Goal: Information Seeking & Learning: Learn about a topic

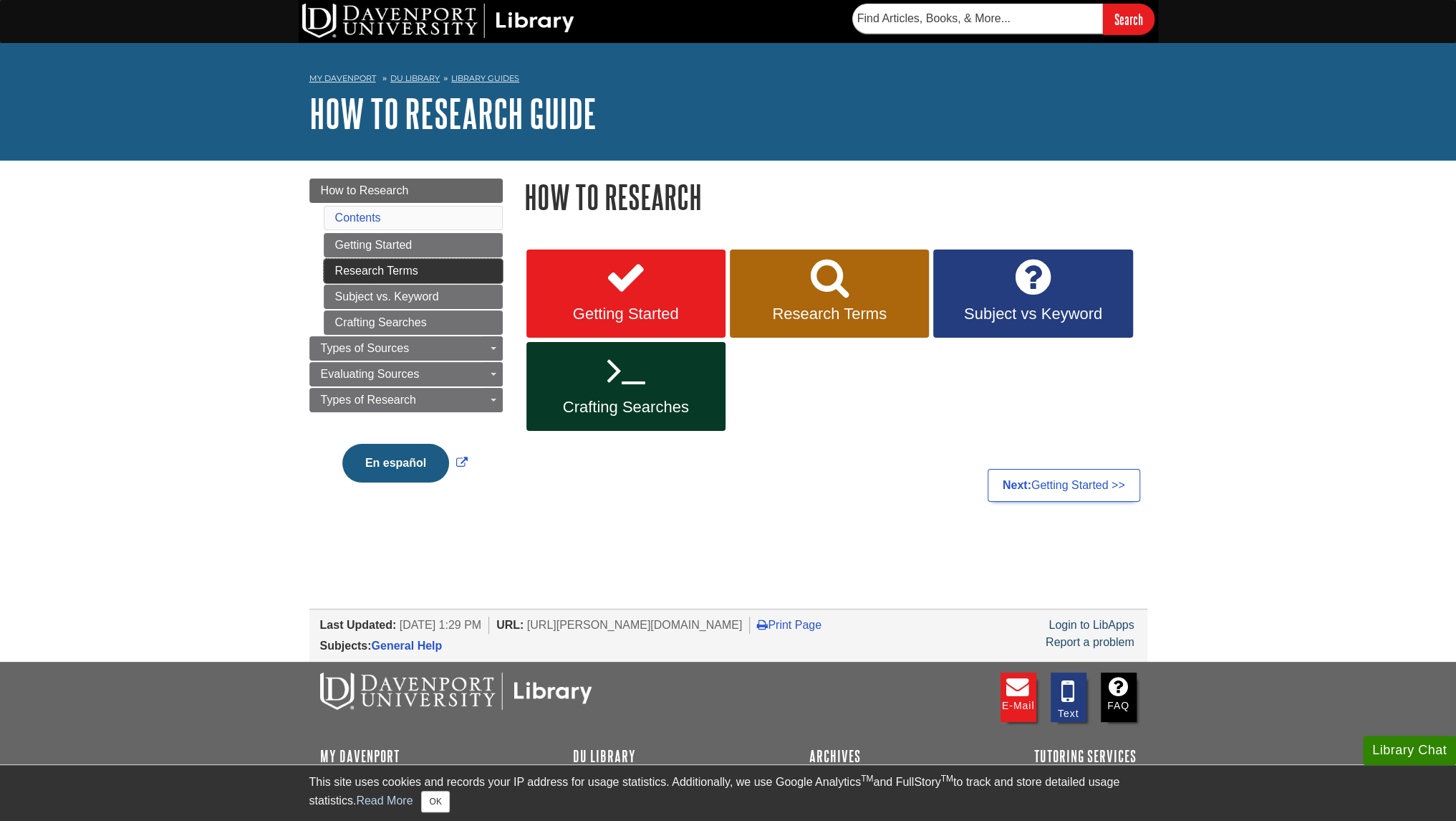
click at [450, 266] on link "Research Terms" at bounding box center [413, 271] width 179 height 24
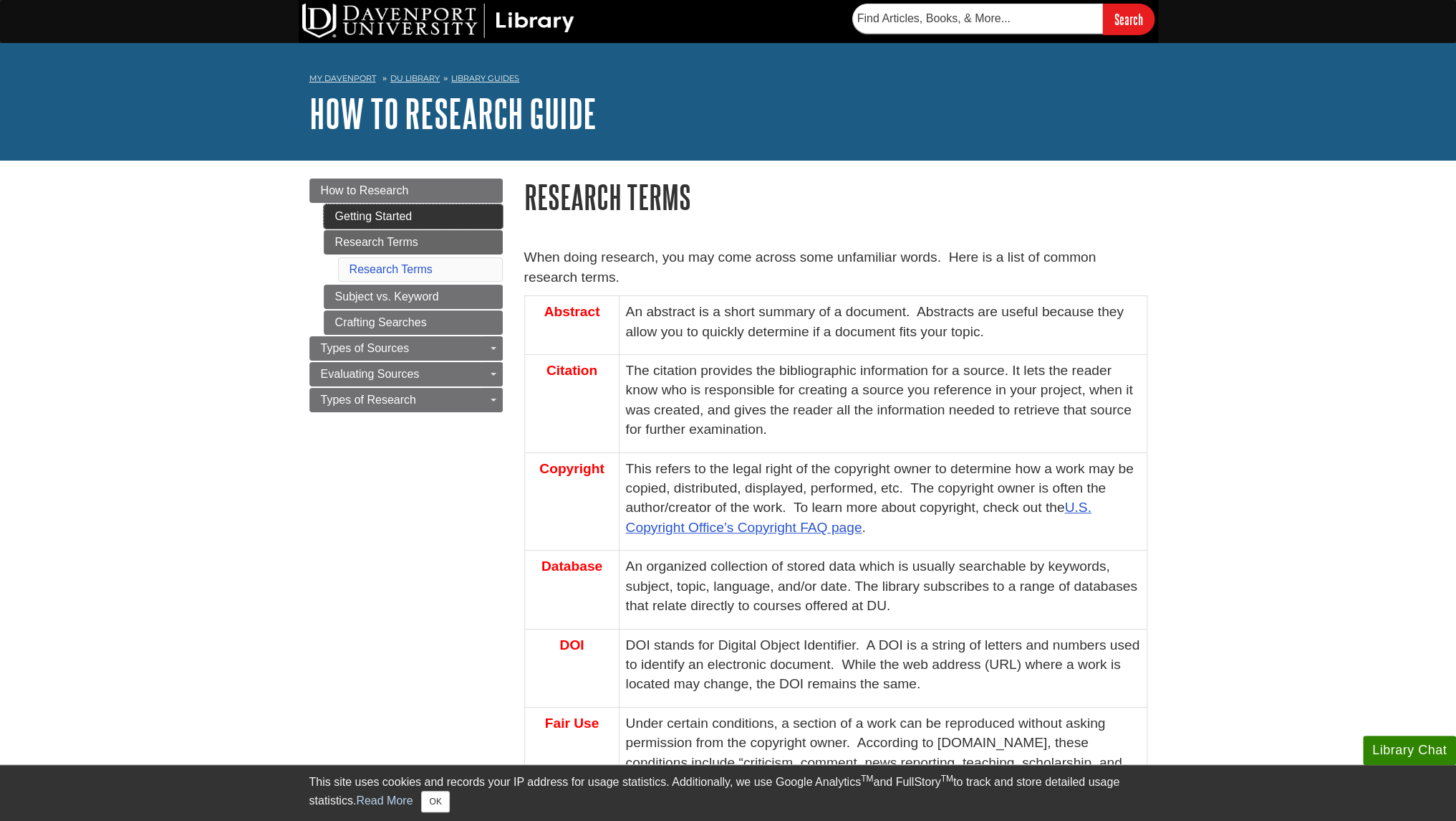
click at [404, 213] on link "Getting Started" at bounding box center [413, 216] width 179 height 24
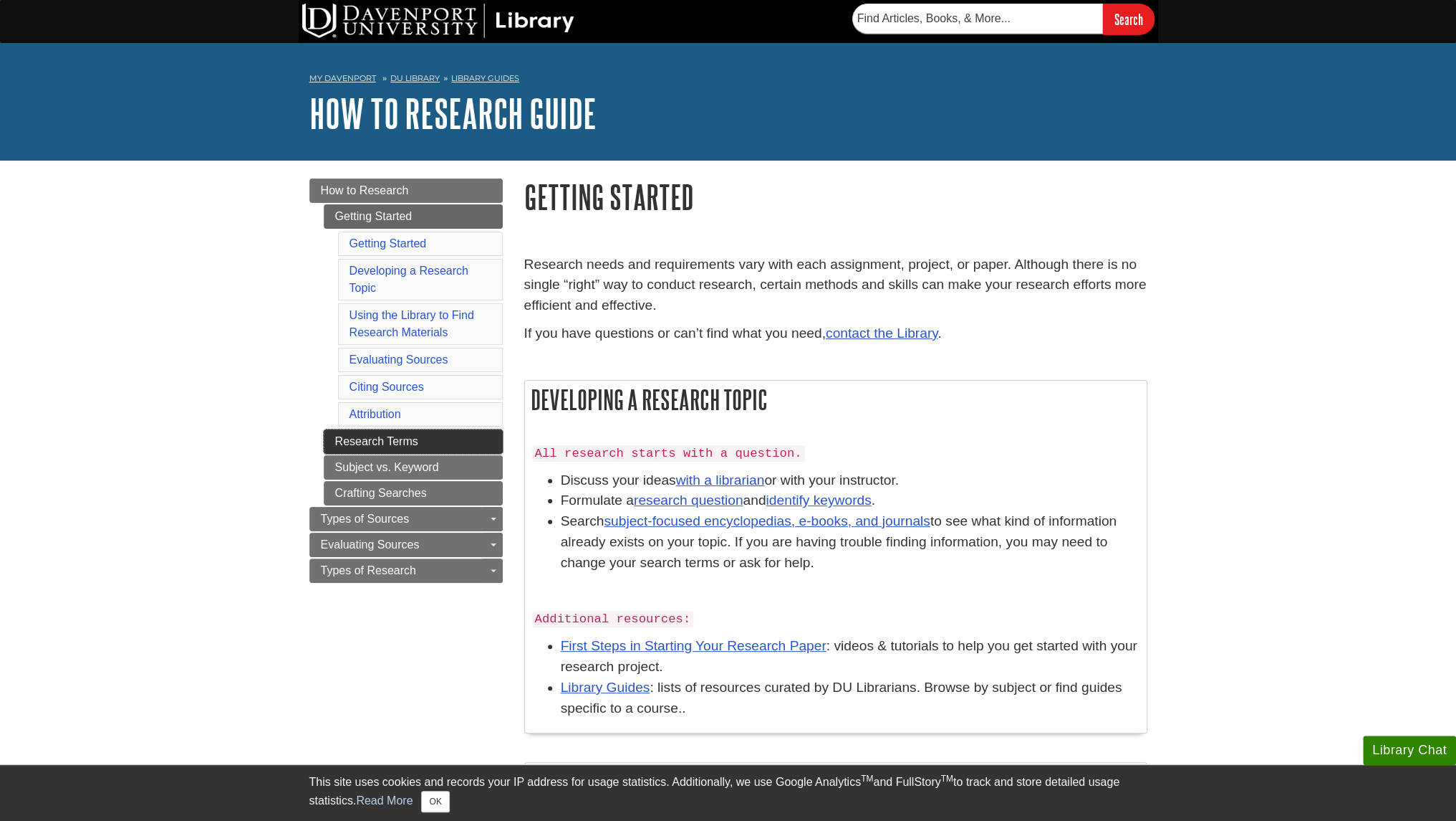
click at [417, 435] on link "Research Terms" at bounding box center [413, 441] width 179 height 24
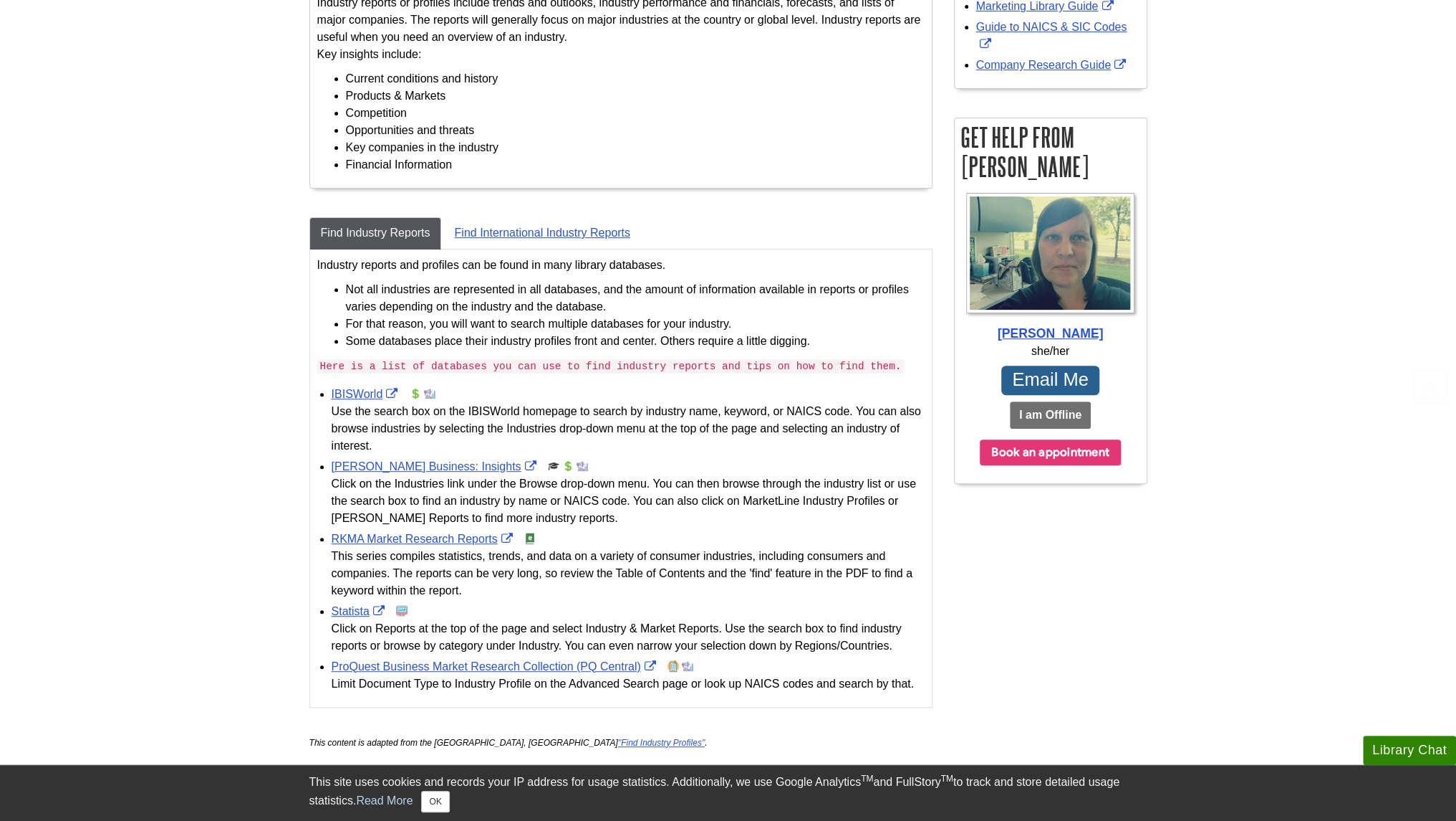
scroll to position [347, 0]
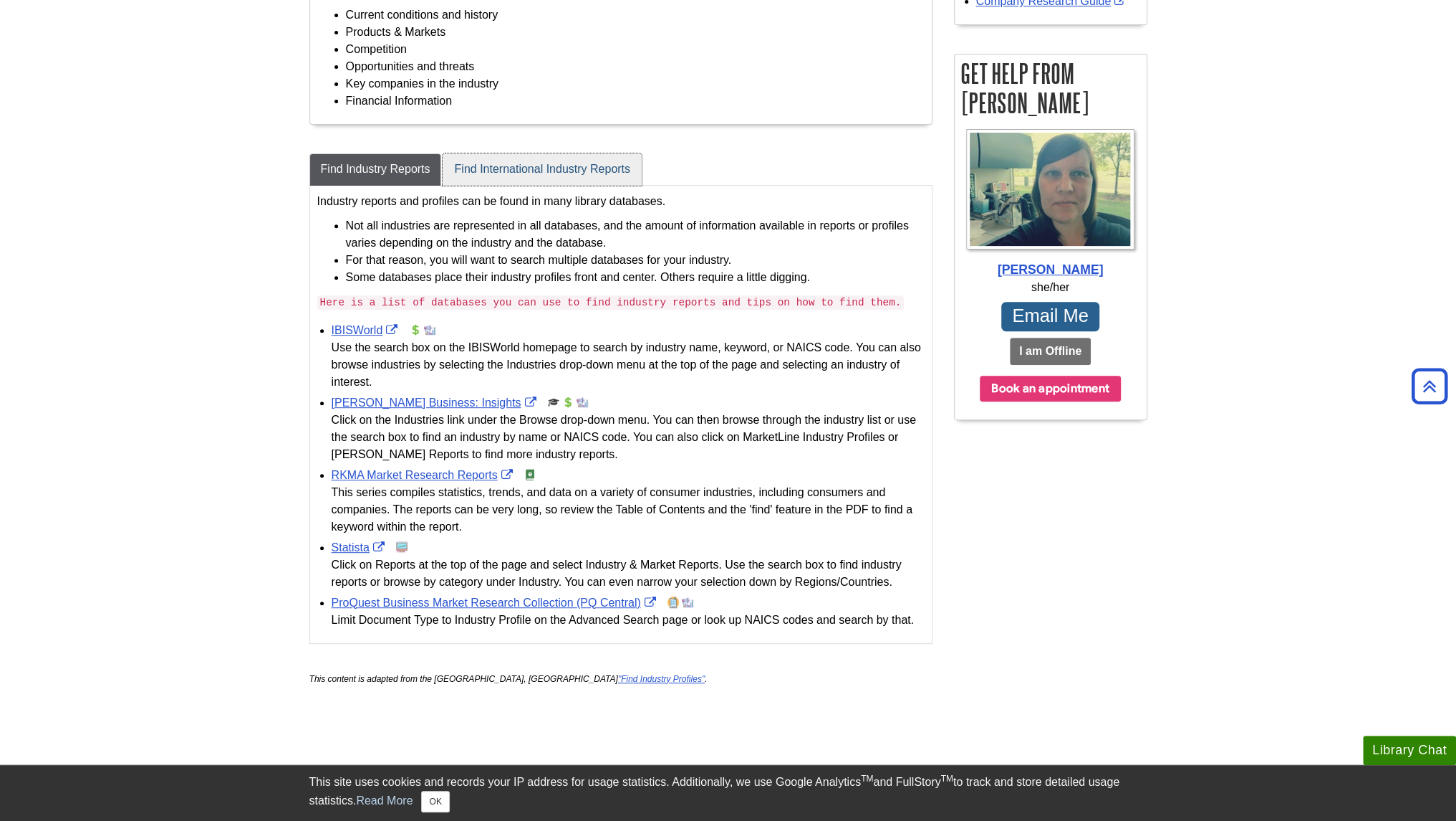
click at [498, 174] on link "Find International Industry Reports" at bounding box center [541, 170] width 198 height 32
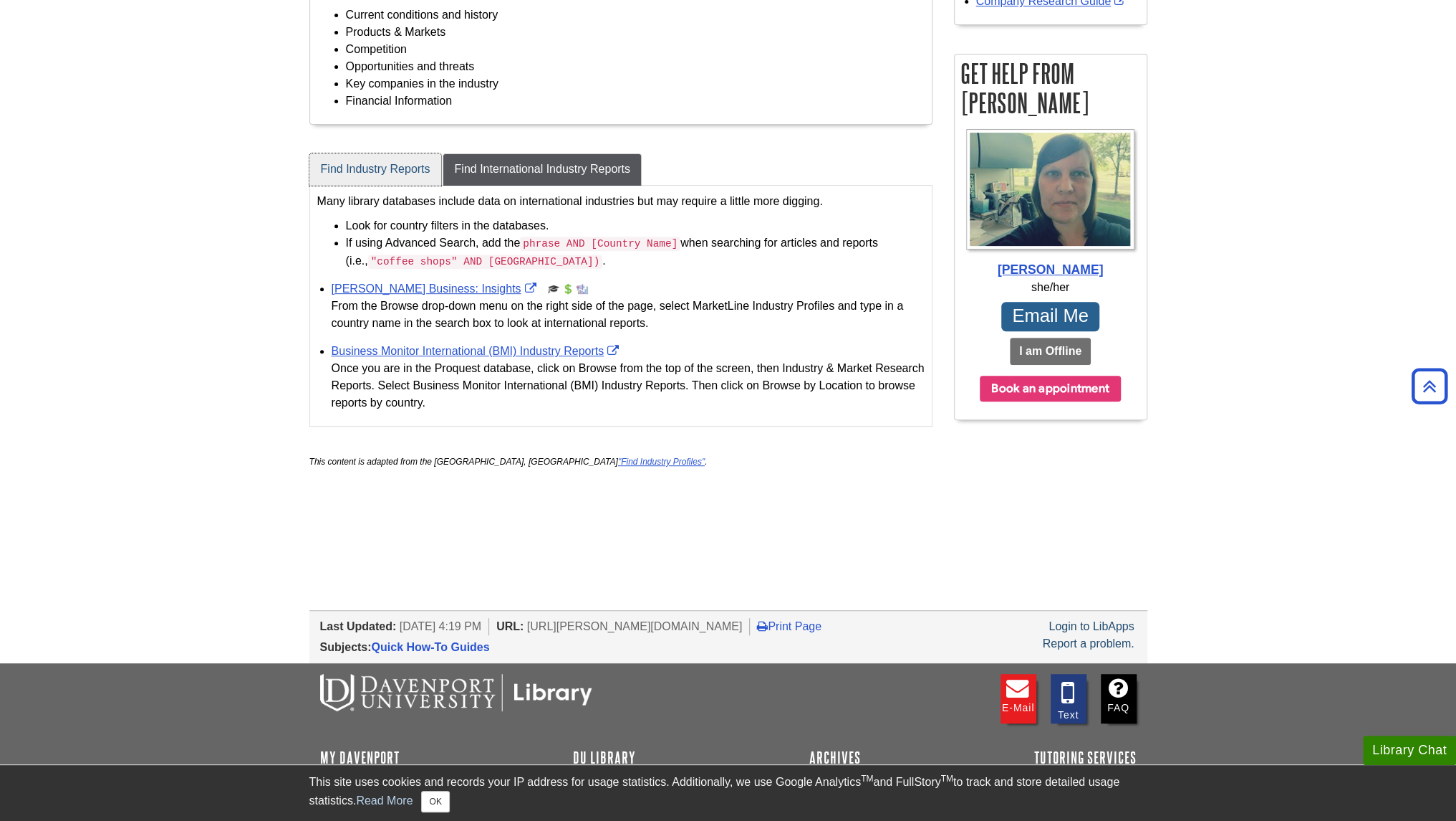
click at [384, 164] on link "Find Industry Reports" at bounding box center [375, 170] width 132 height 32
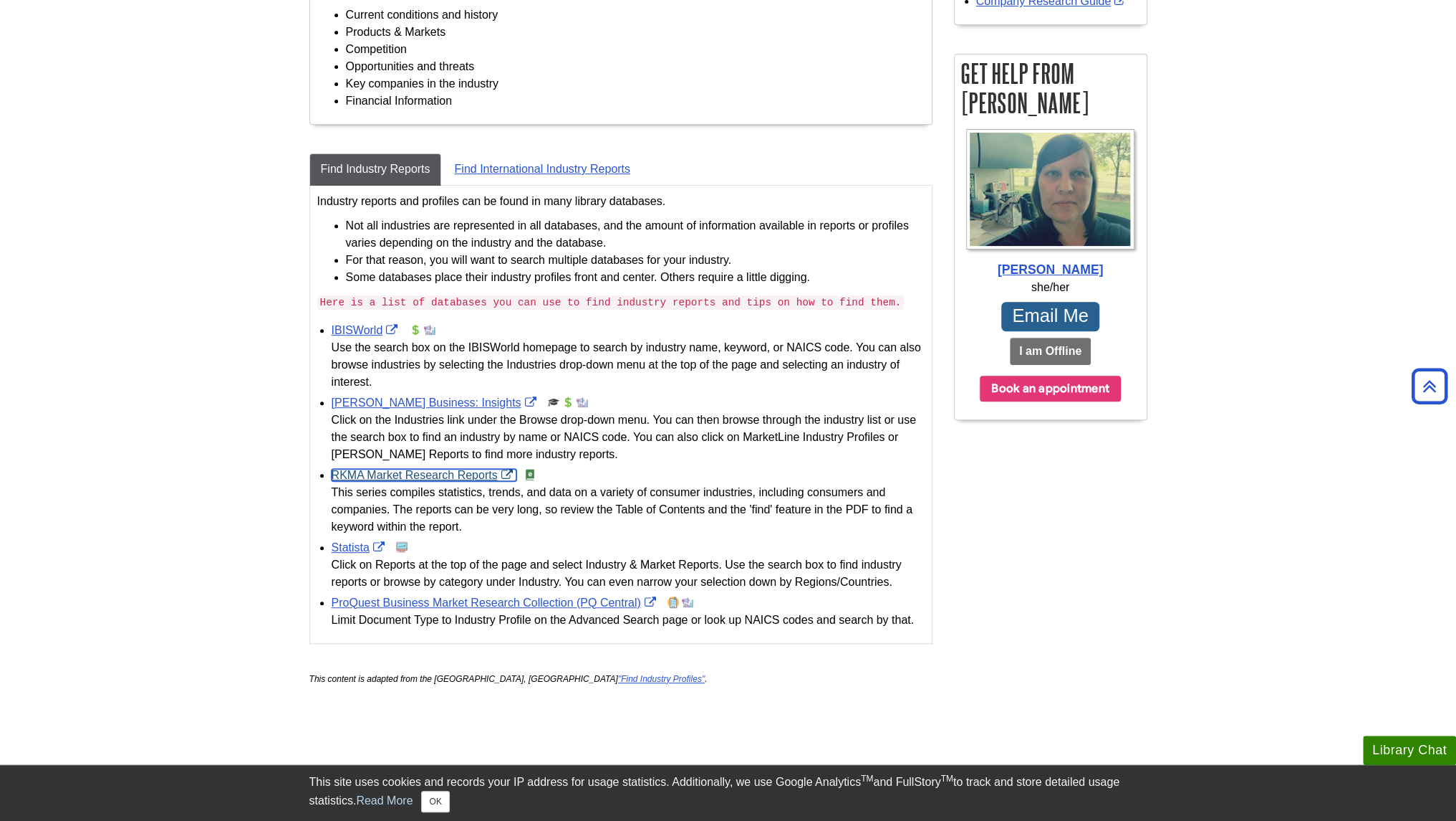
click at [407, 475] on link "RKMA Market Research Reports" at bounding box center [424, 475] width 185 height 12
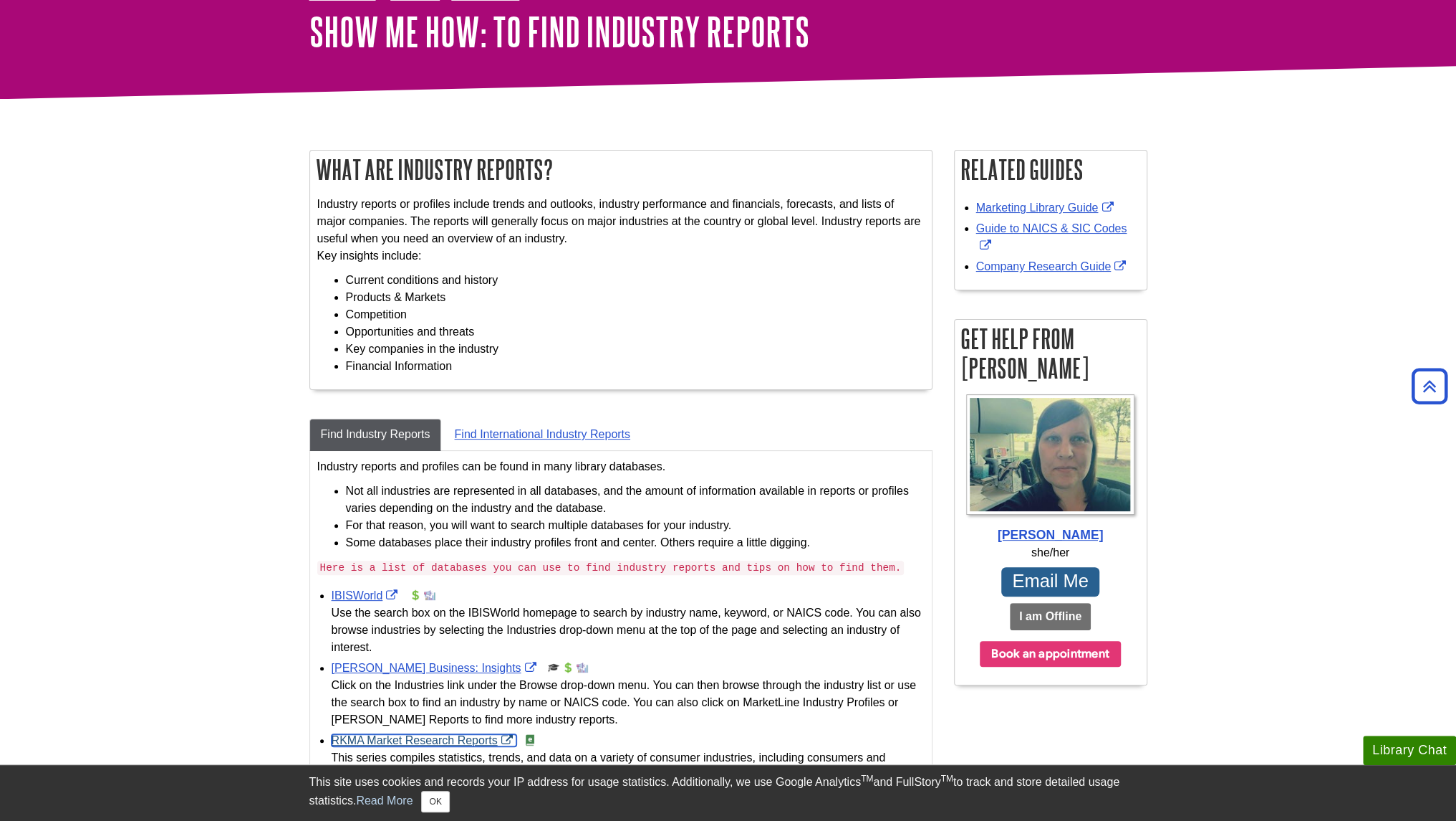
scroll to position [0, 0]
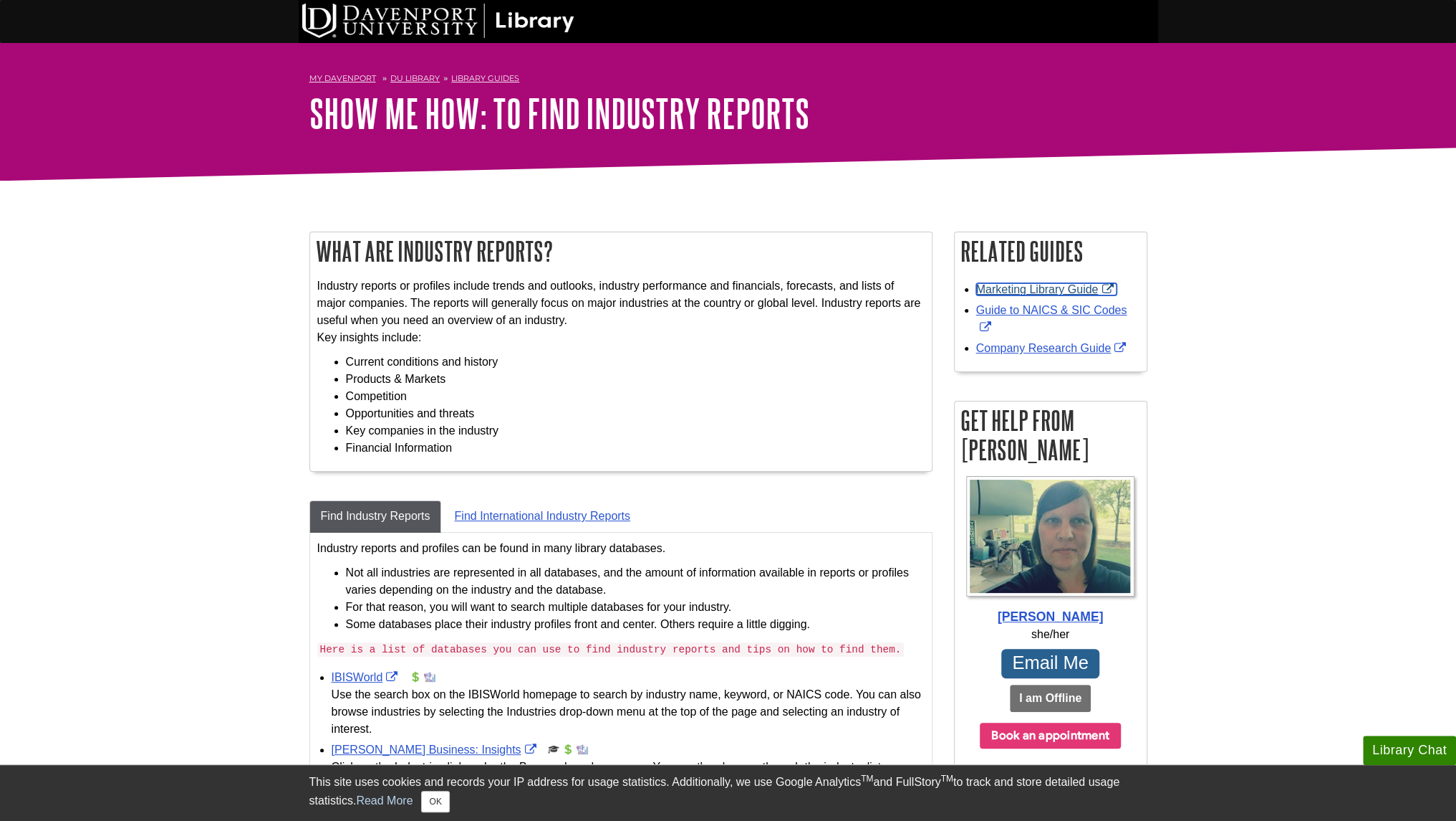
click at [1050, 292] on link "Marketing Library Guide" at bounding box center [1046, 289] width 141 height 12
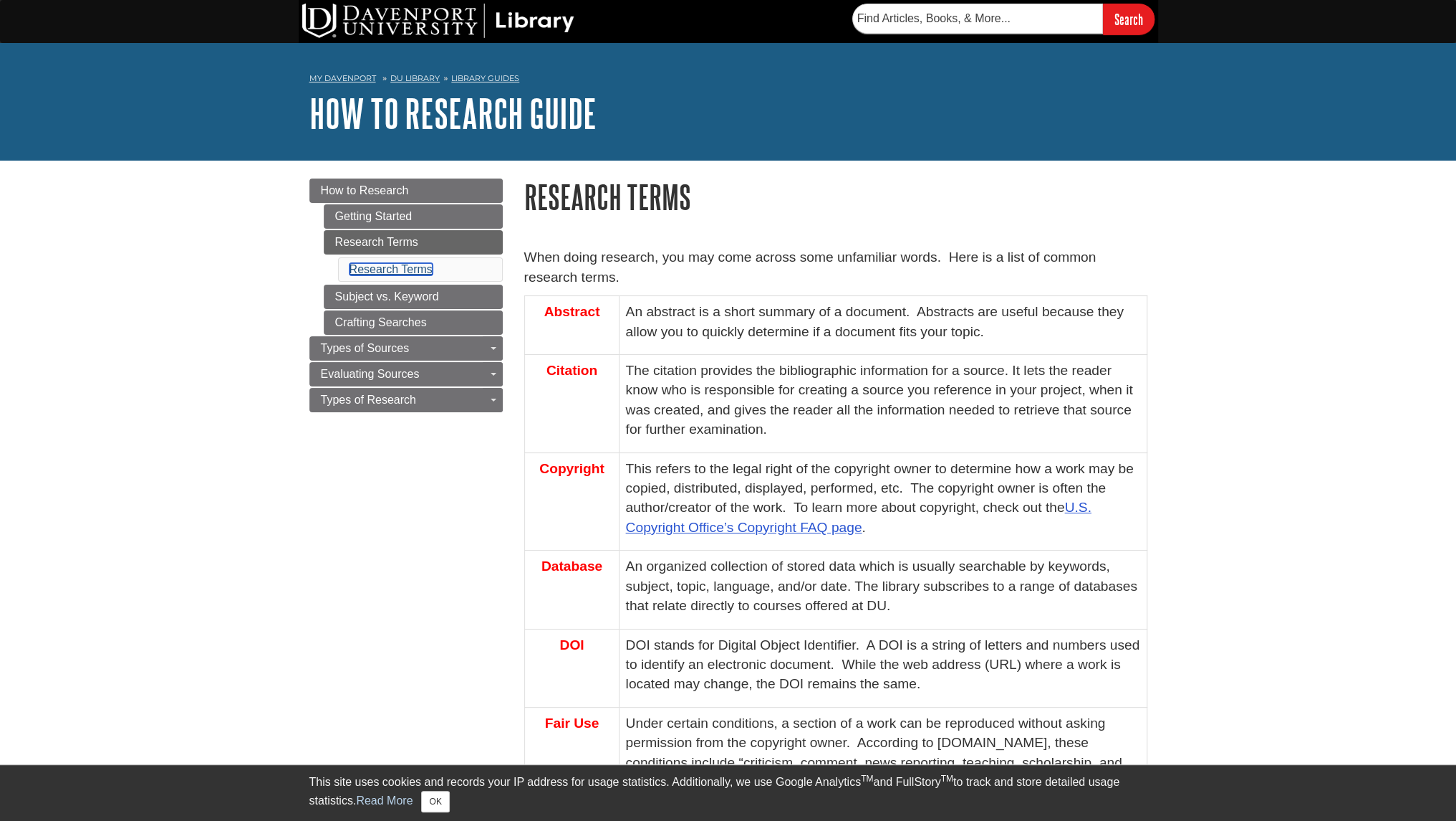
click at [391, 268] on link "Research Terms" at bounding box center [391, 269] width 83 height 12
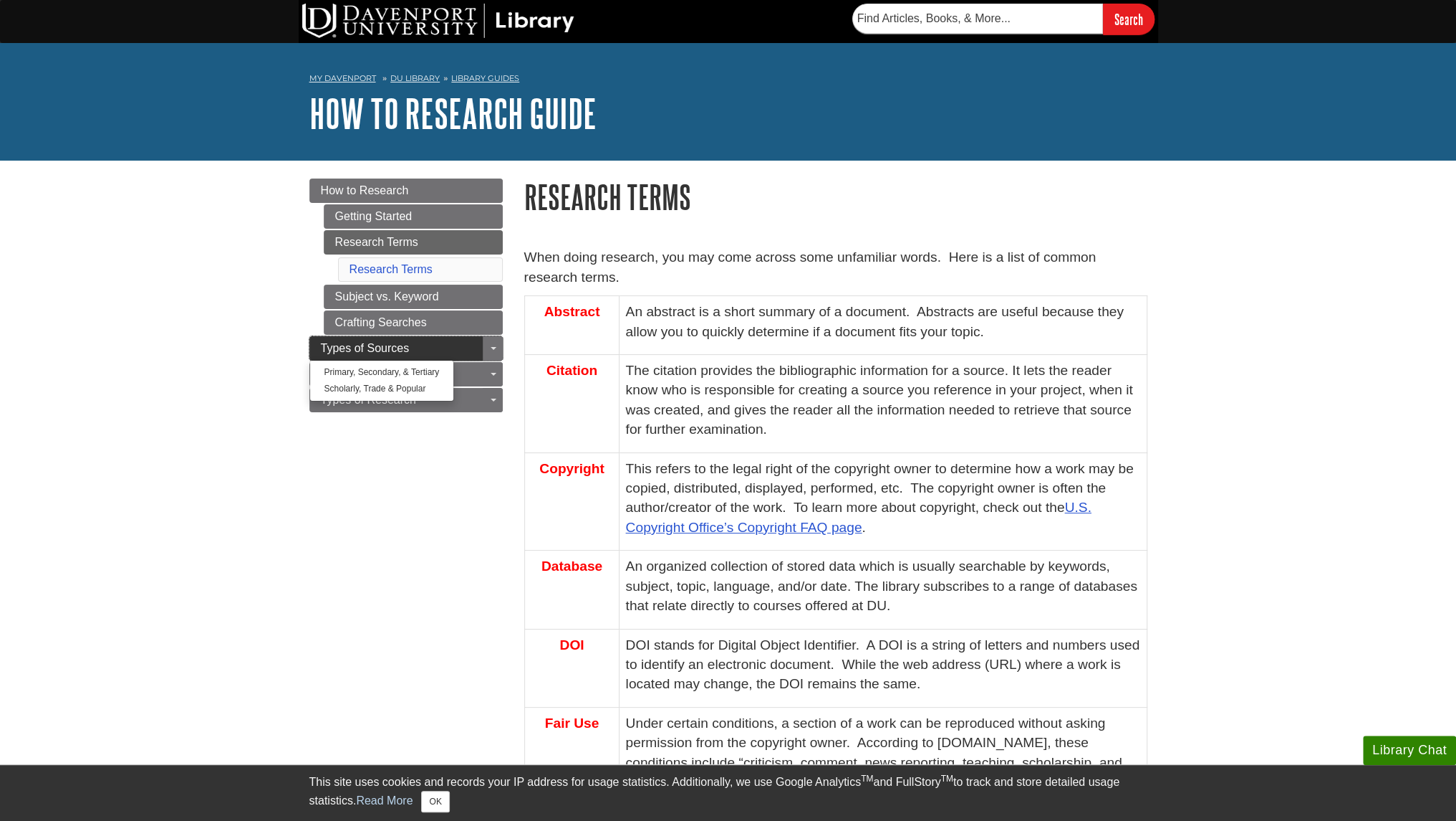
click at [400, 342] on span "Types of Sources" at bounding box center [365, 348] width 88 height 12
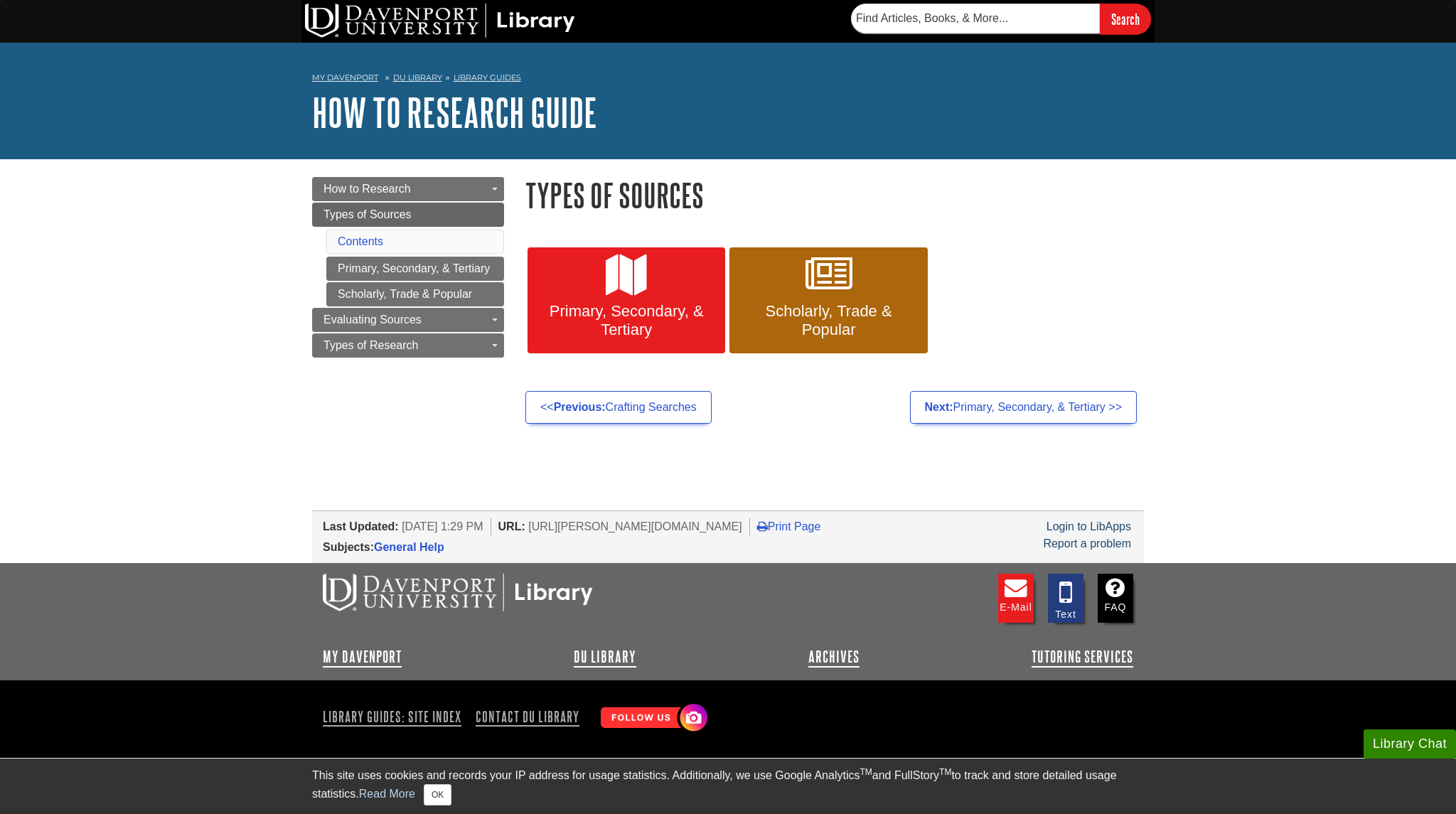
click at [417, 69] on nav "My Davenport DU Library Library Guides How to Research Guide Types of Sources" at bounding box center [728, 79] width 832 height 22
click at [417, 72] on li "DU Library" at bounding box center [411, 78] width 60 height 12
click at [417, 76] on link "DU Library" at bounding box center [418, 78] width 49 height 10
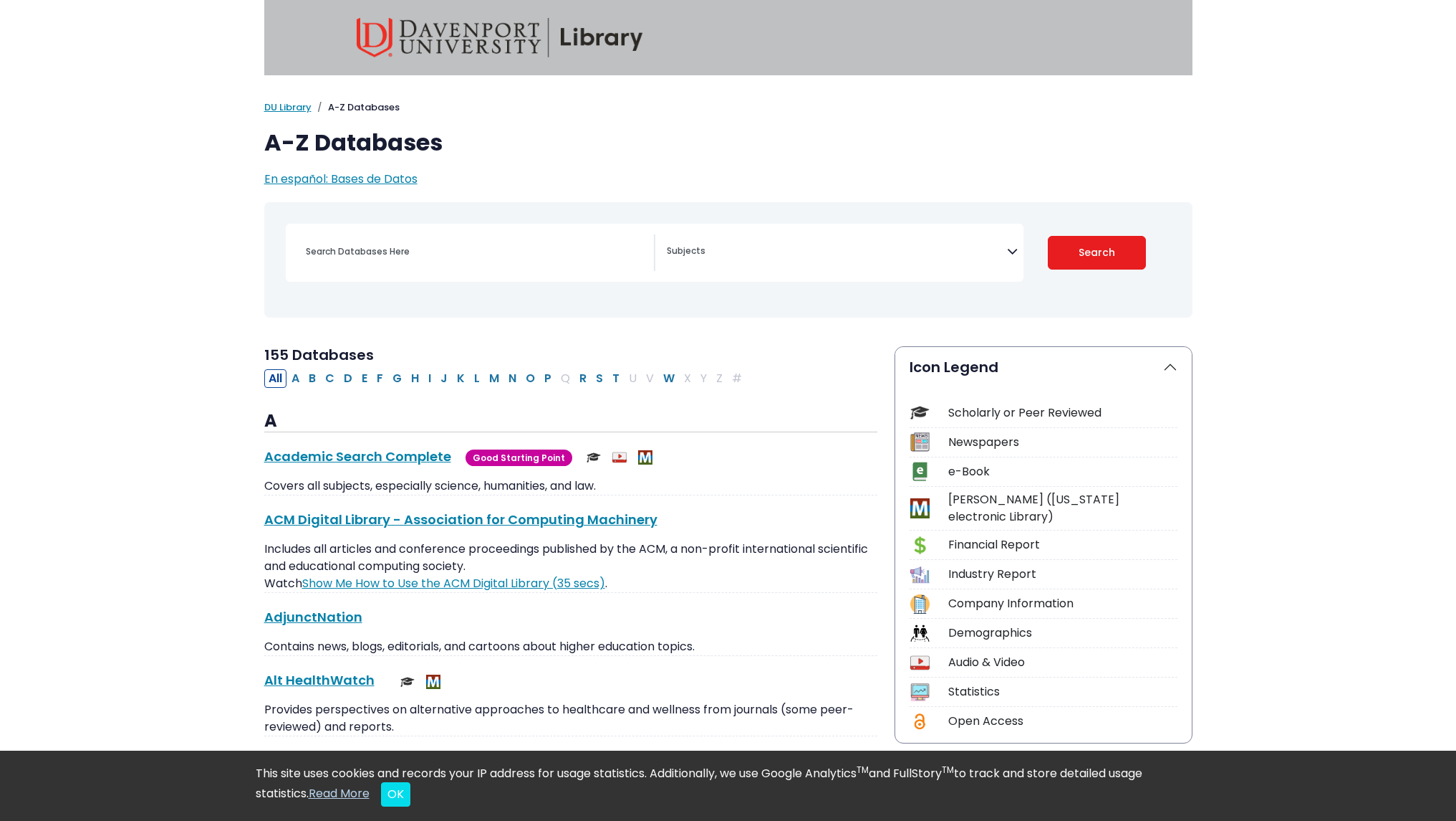
select select "Database Subject Filter"
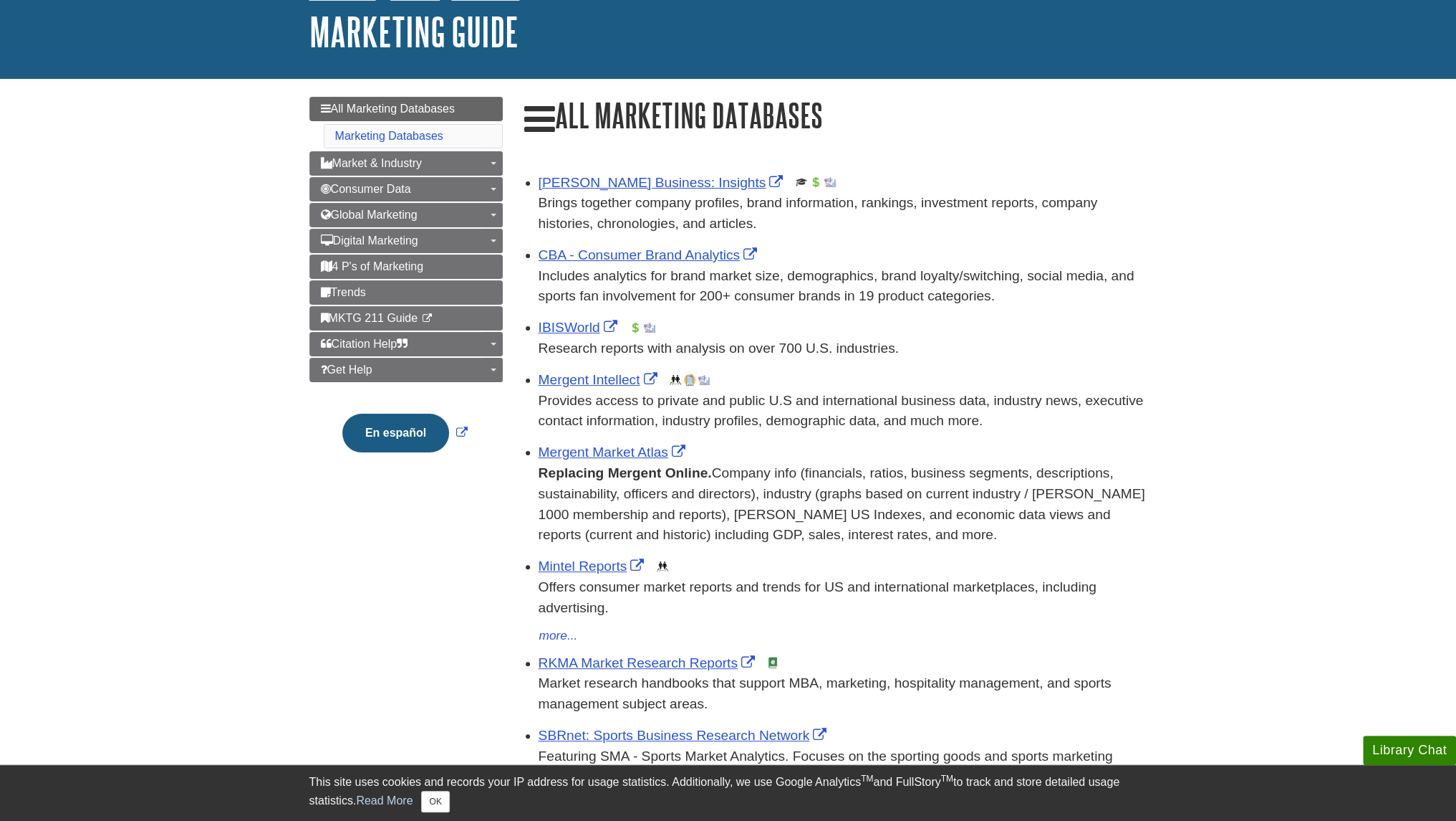
scroll to position [169, 0]
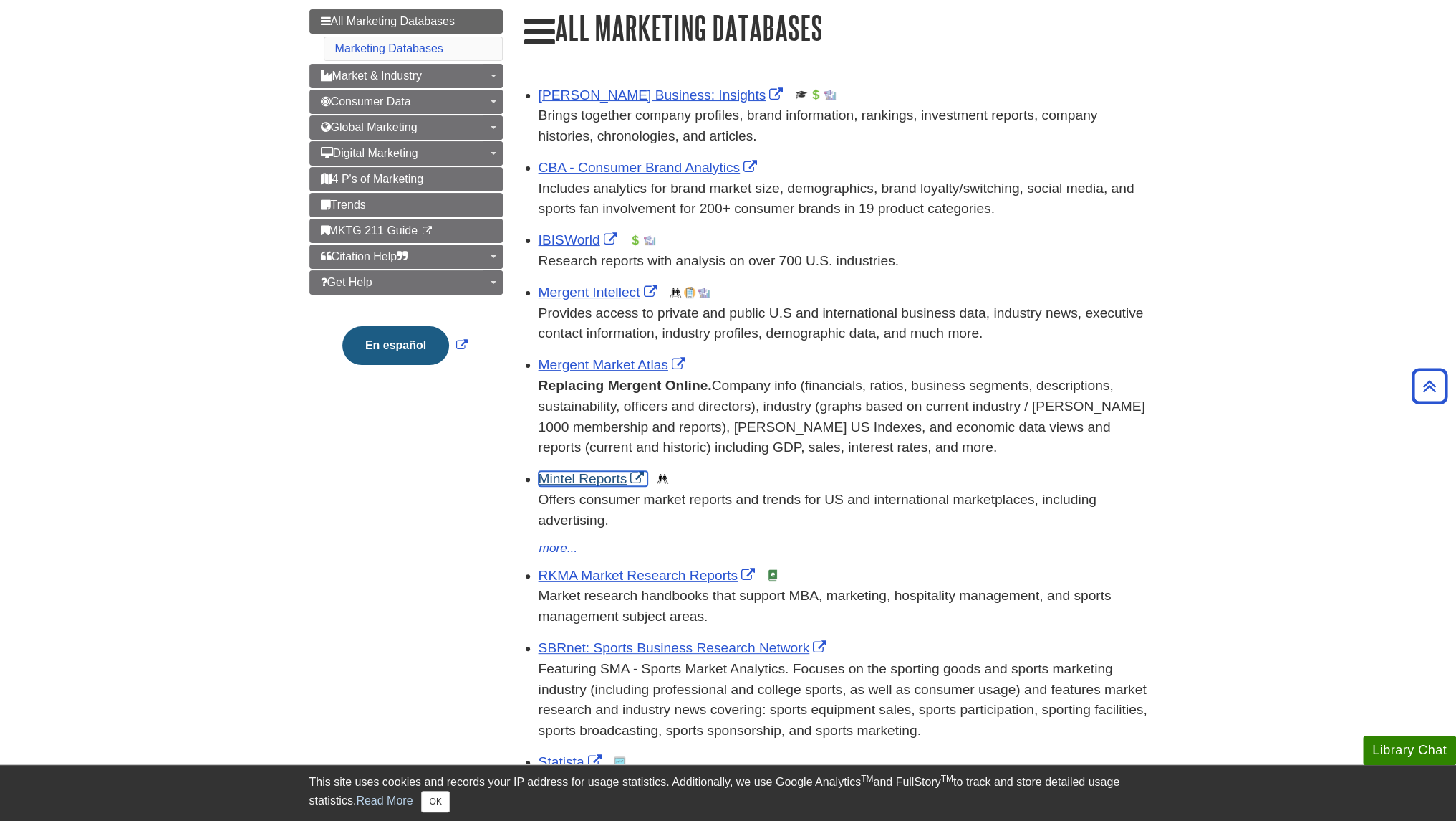
click at [568, 474] on link "Mintel Reports" at bounding box center [594, 479] width 110 height 15
